Goal: Information Seeking & Learning: Learn about a topic

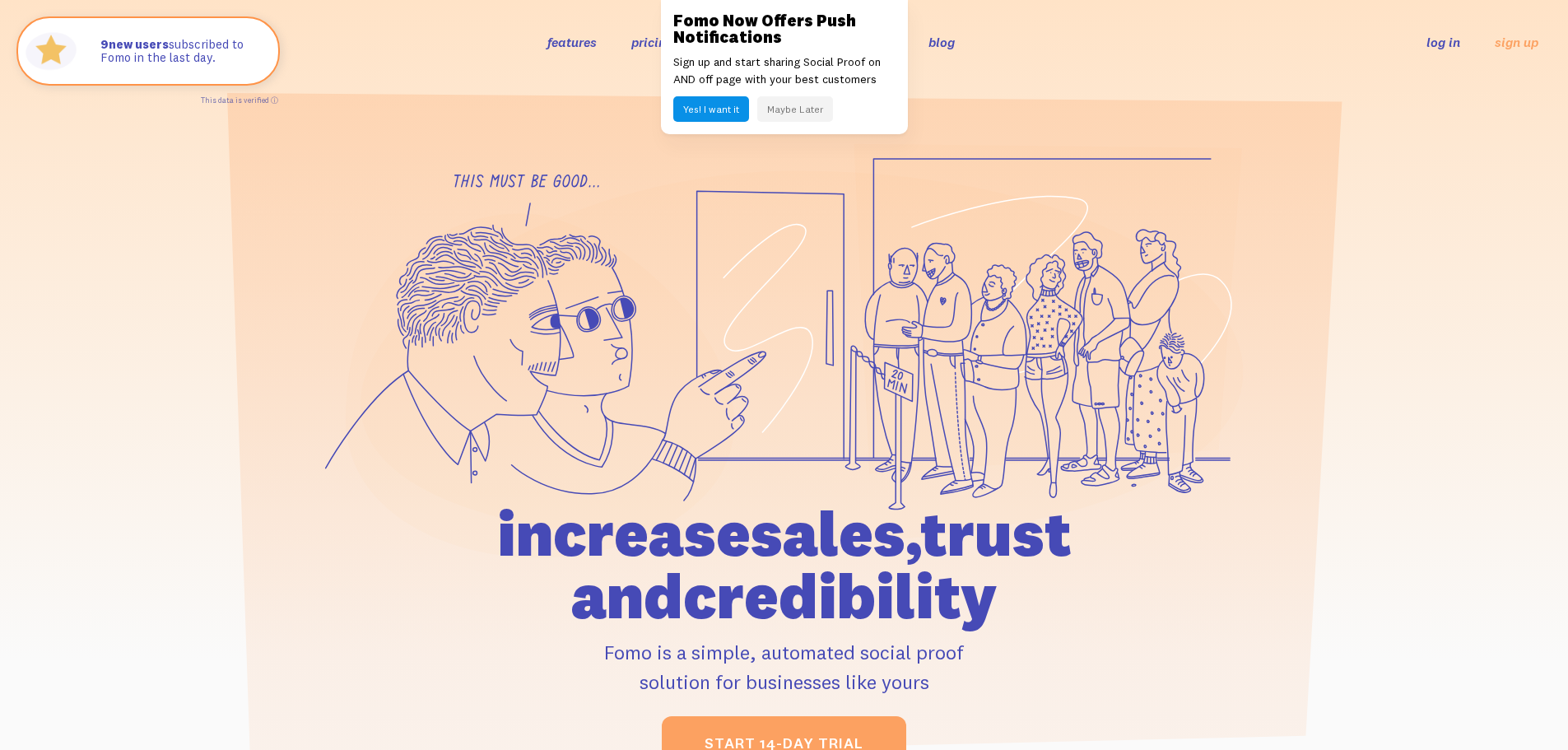
click at [786, 115] on button "Maybe Later" at bounding box center [795, 109] width 76 height 26
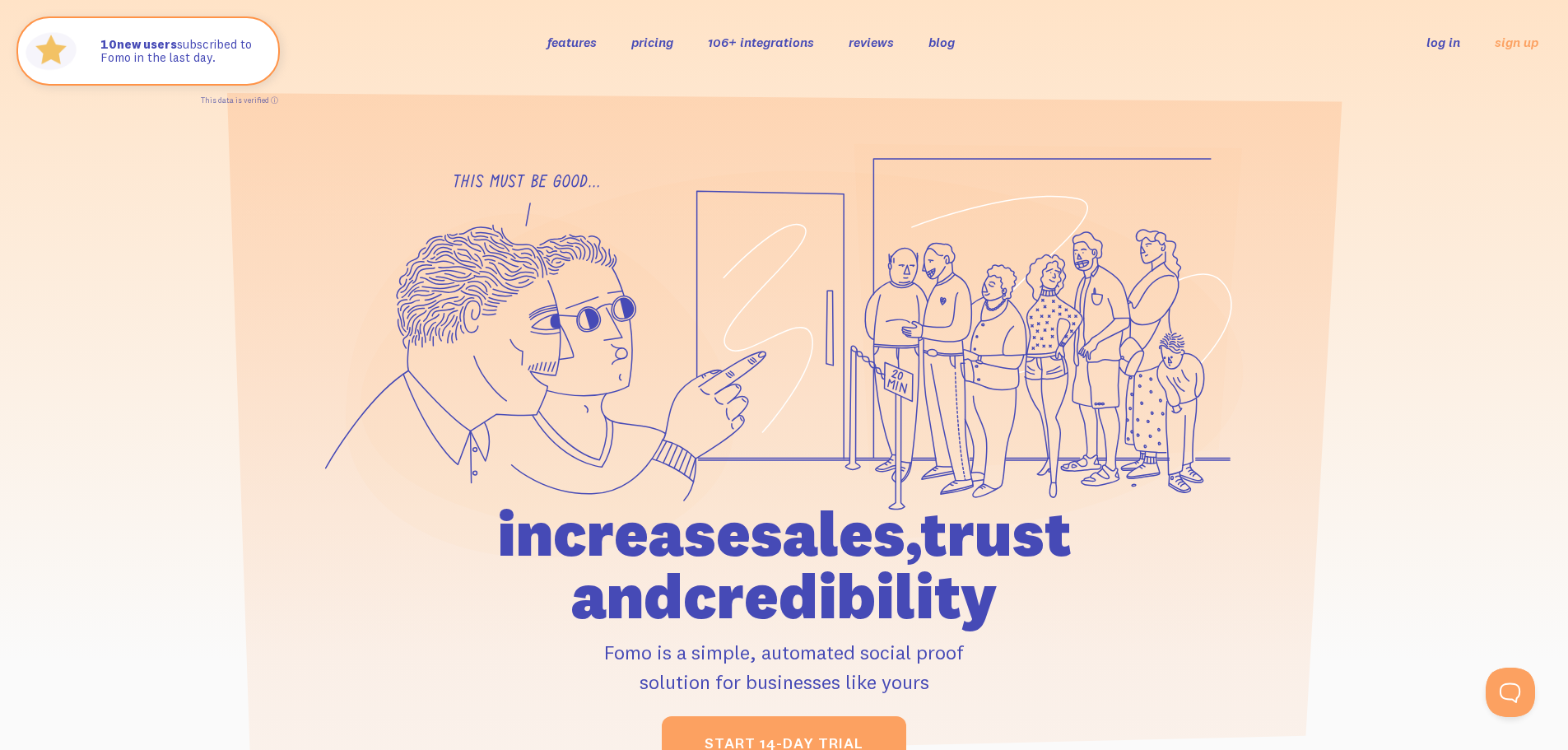
click at [655, 44] on link "pricing" at bounding box center [653, 42] width 42 height 16
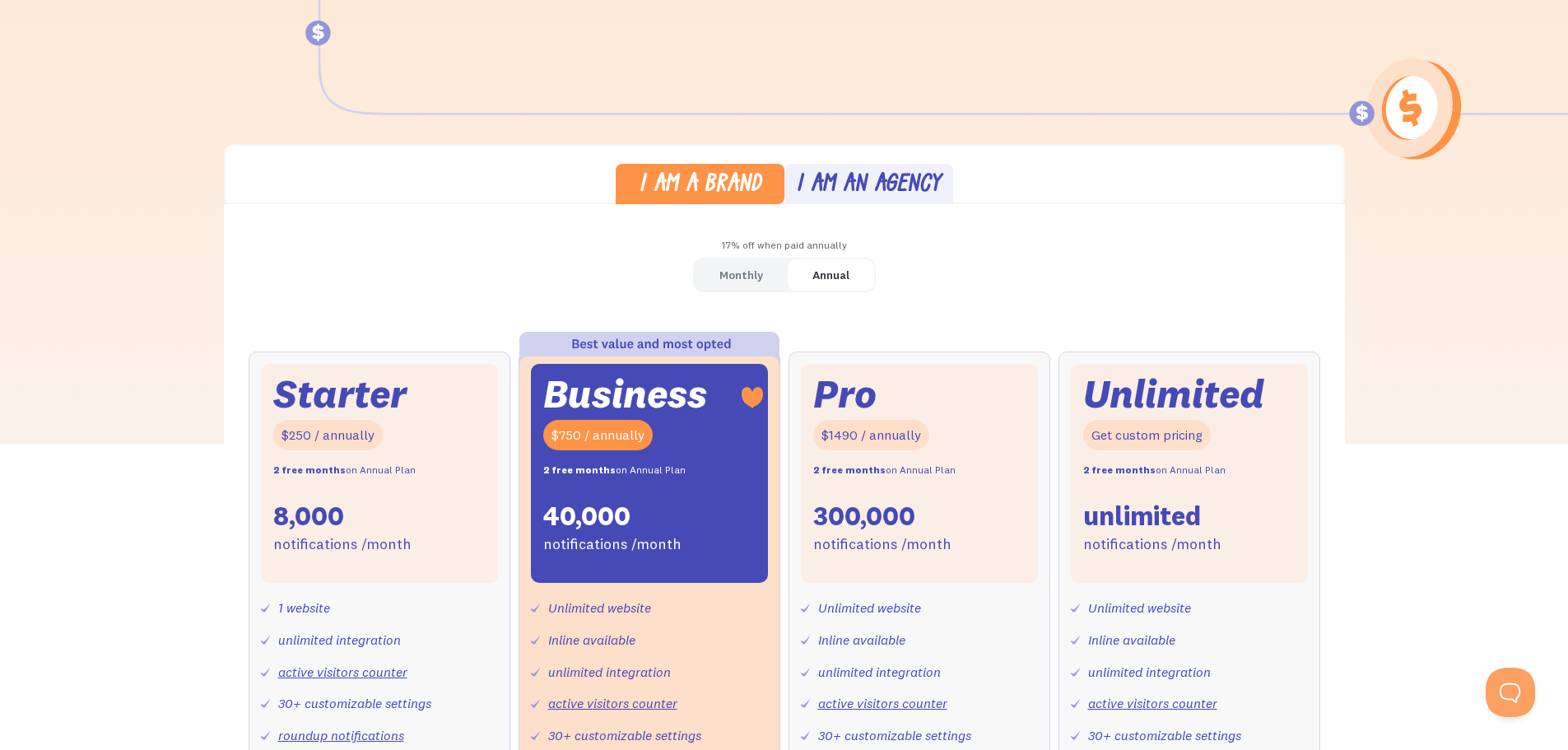
click at [751, 276] on div "Monthly" at bounding box center [741, 275] width 44 height 24
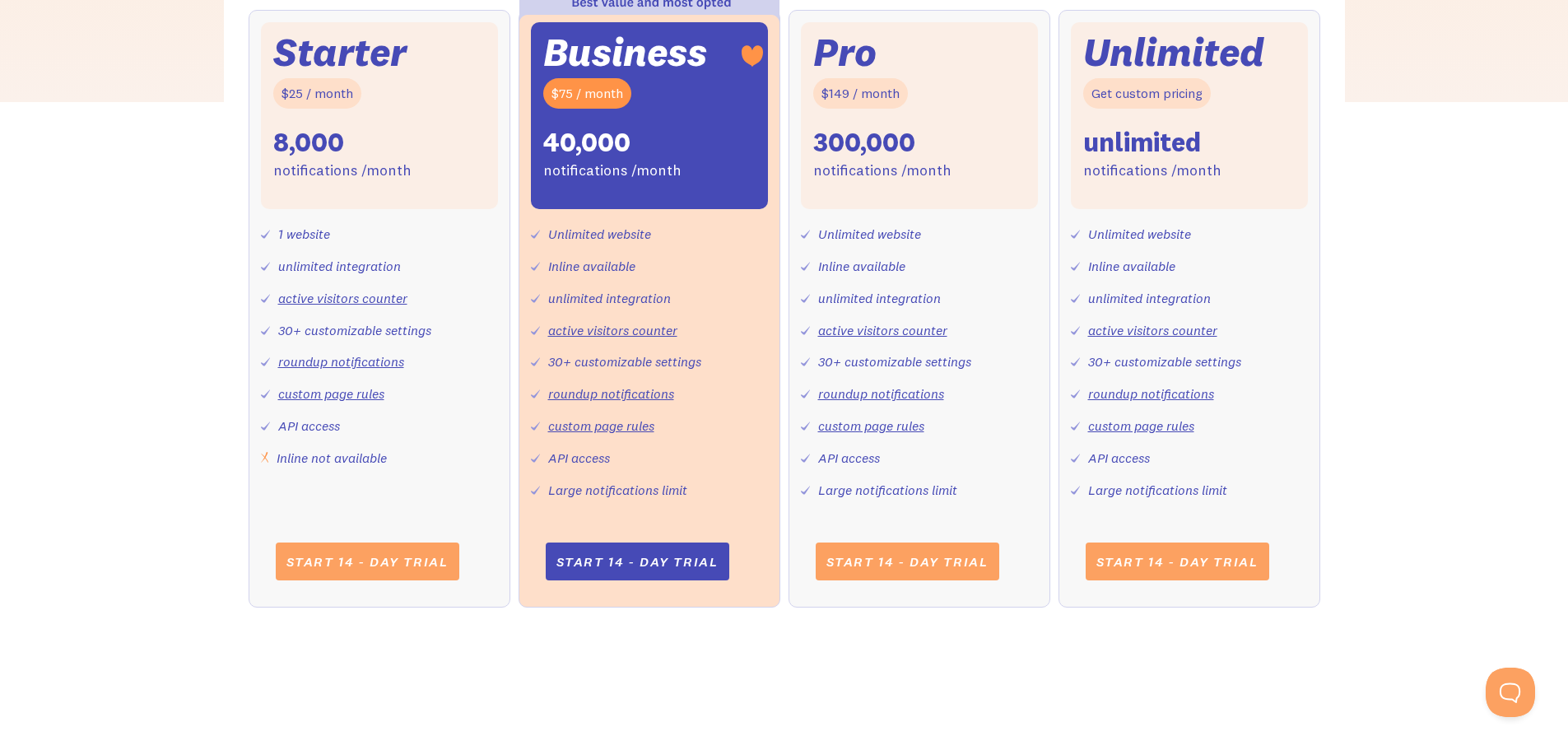
scroll to position [576, 0]
